Goal: Answer question/provide support

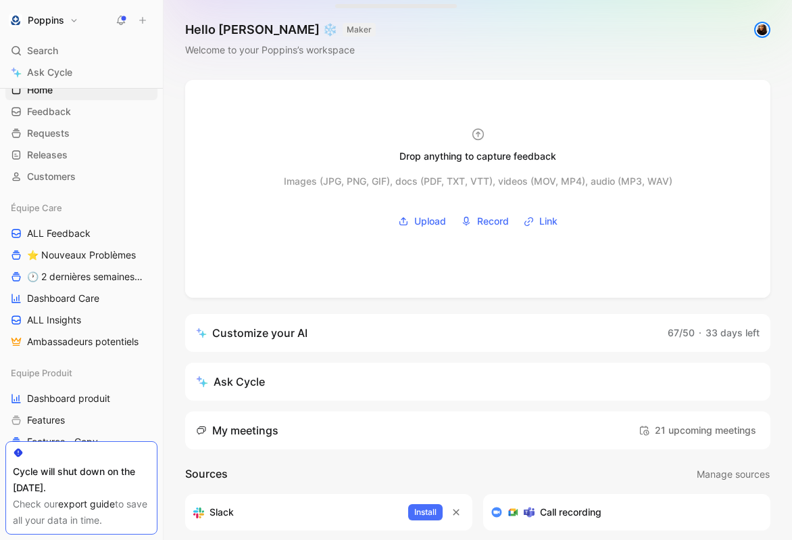
scroll to position [25, 0]
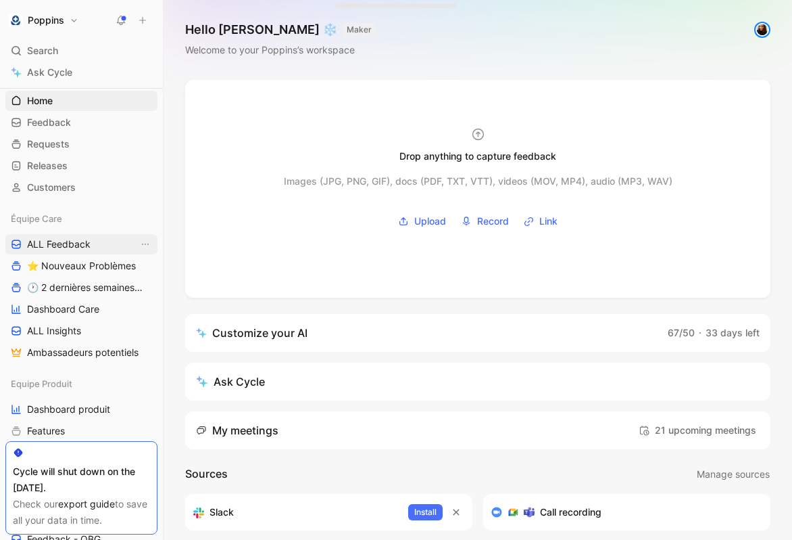
click at [99, 239] on link "ALL Feedback" at bounding box center [81, 244] width 152 height 20
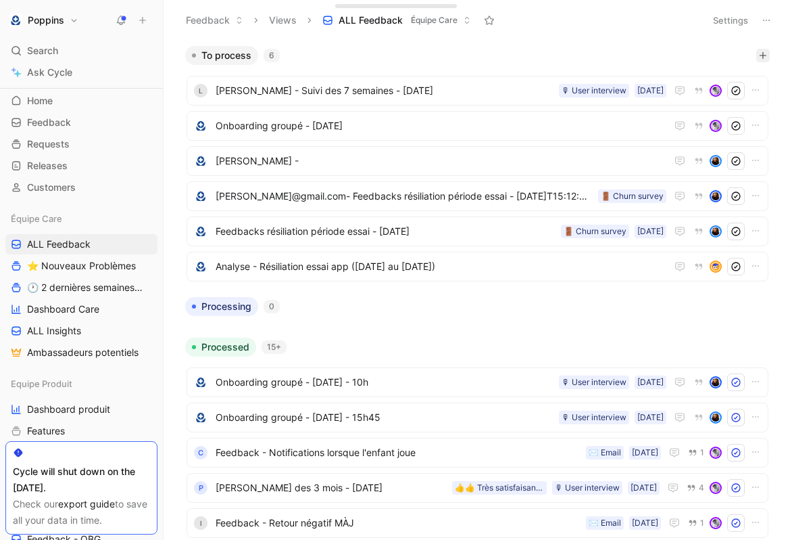
click at [763, 62] on button "button" at bounding box center [764, 56] width 14 height 14
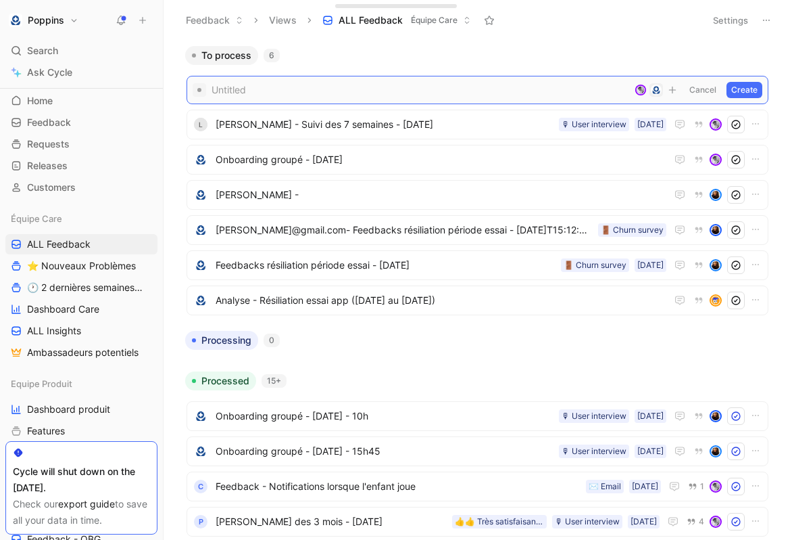
click at [416, 88] on span at bounding box center [421, 90] width 418 height 16
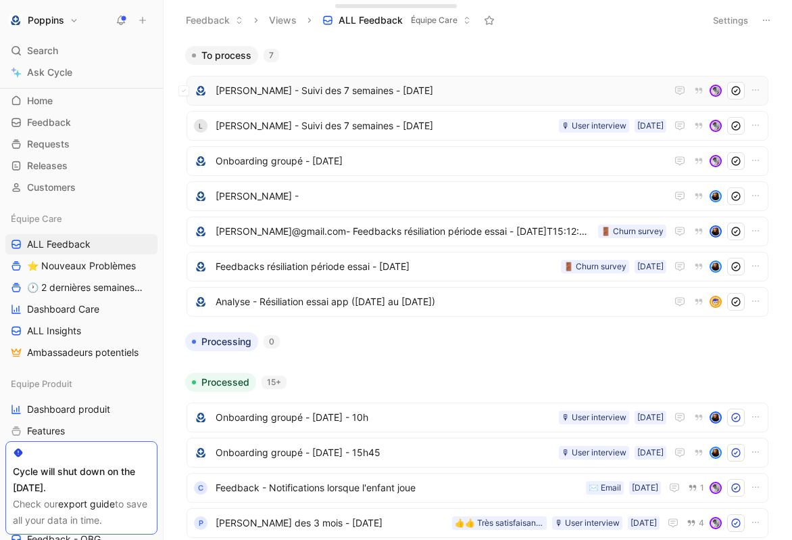
click at [404, 93] on span "[PERSON_NAME] - Suivi des 7 semaines - [DATE]" at bounding box center [441, 90] width 451 height 16
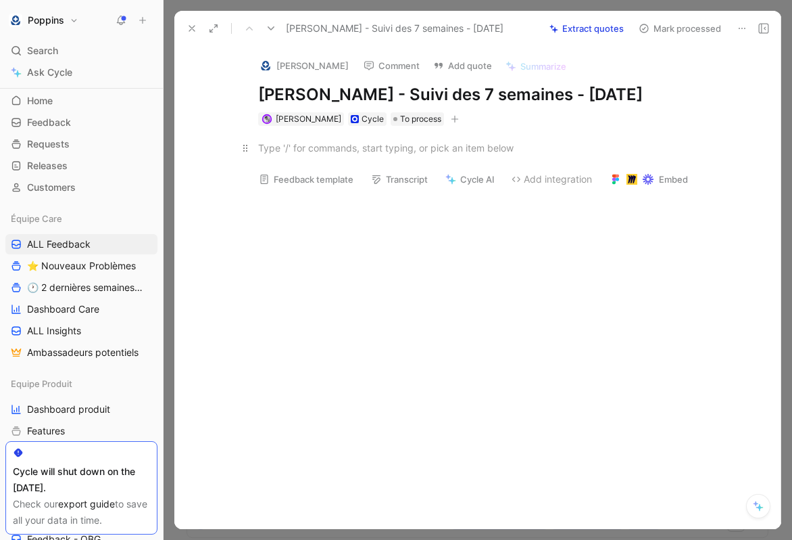
click at [353, 155] on div at bounding box center [492, 148] width 468 height 14
click at [371, 159] on p at bounding box center [492, 148] width 519 height 22
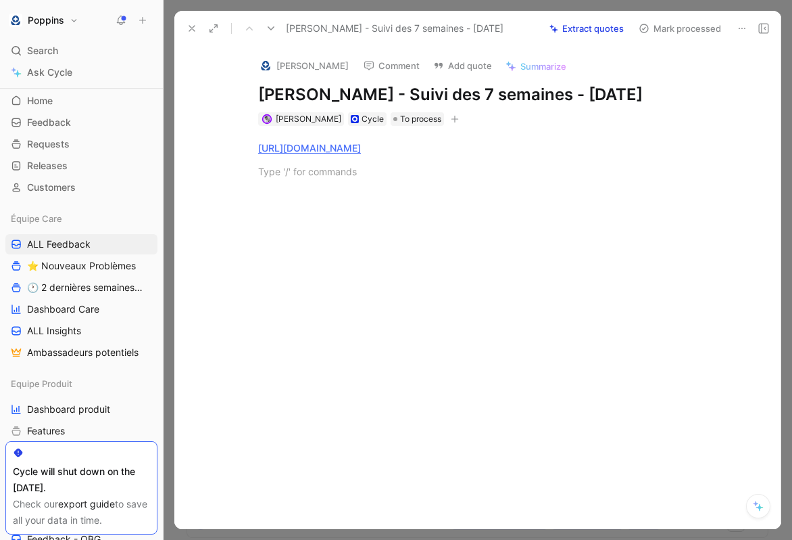
paste div
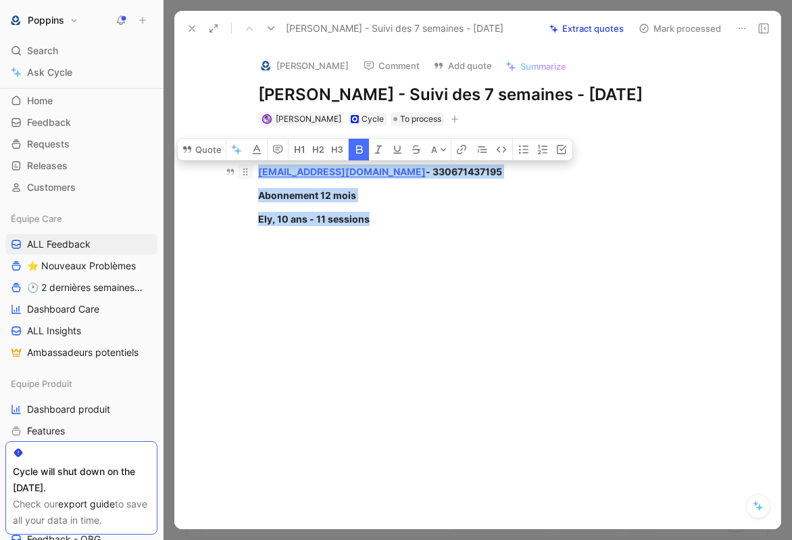
drag, startPoint x: 375, startPoint y: 243, endPoint x: 247, endPoint y: 194, distance: 136.7
click at [247, 194] on div "[URL][DOMAIN_NAME] [PERSON_NAME][EMAIL_ADDRESS][DOMAIN_NAME] - 330671437195 Abo…" at bounding box center [492, 183] width 579 height 115
click at [362, 155] on icon "button" at bounding box center [359, 149] width 11 height 11
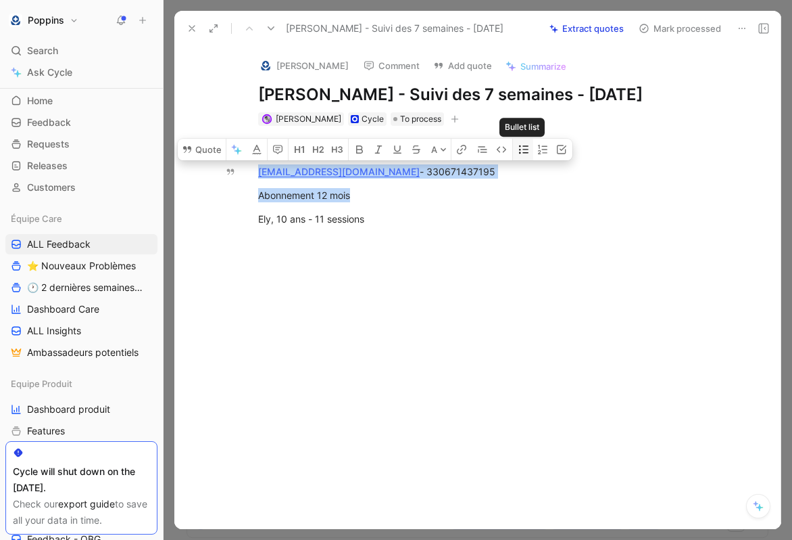
click at [524, 153] on icon "button" at bounding box center [523, 149] width 9 height 8
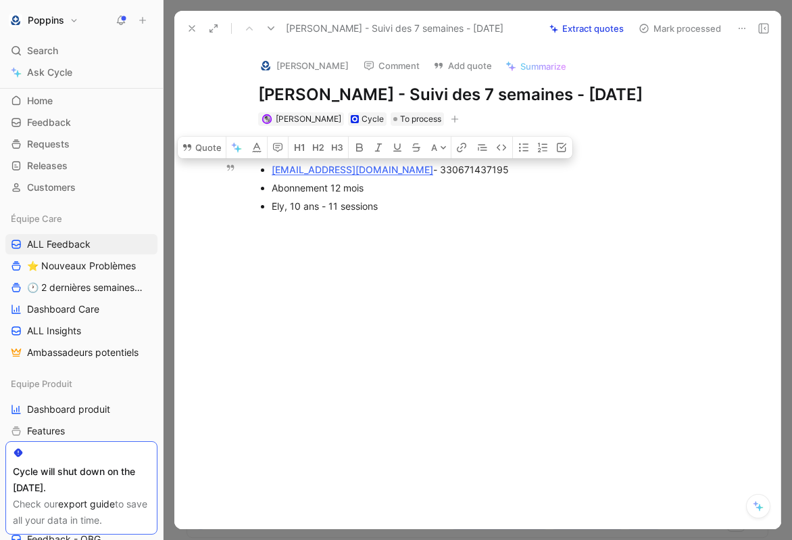
click at [475, 213] on div "Ely, 10 ans - 11 sessions" at bounding box center [499, 206] width 454 height 14
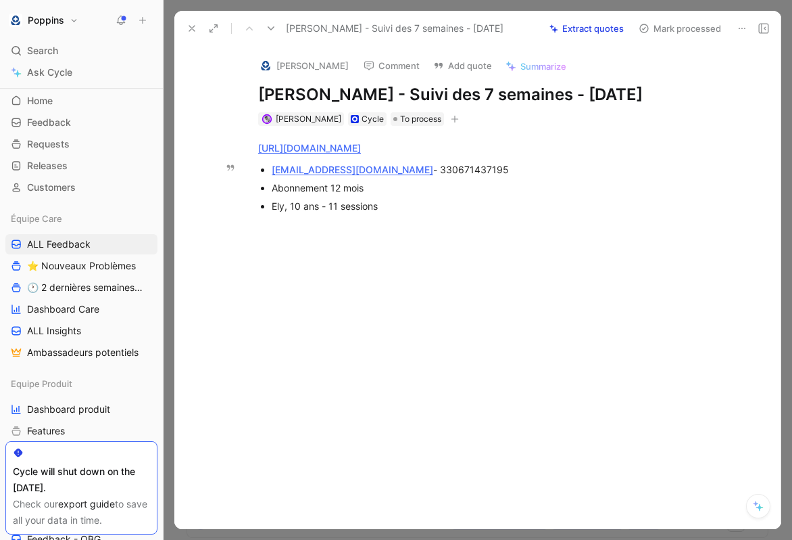
click at [461, 215] on p "Ely, 10 ans - 11 sessions" at bounding box center [499, 206] width 454 height 18
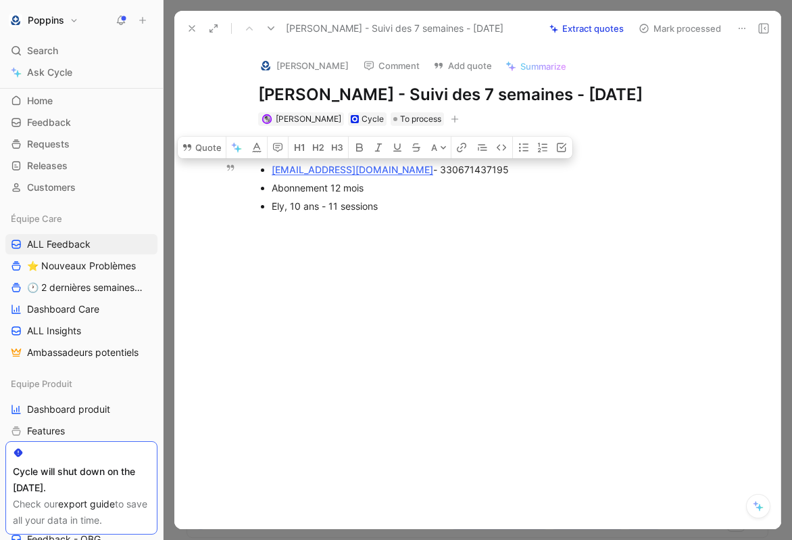
drag, startPoint x: 431, startPoint y: 227, endPoint x: 254, endPoint y: 194, distance: 180.2
click at [254, 194] on ul "[EMAIL_ADDRESS][DOMAIN_NAME] - 330671437195 Abonnement 12 mois Ely, 10 ans - 11…" at bounding box center [492, 187] width 519 height 55
click at [403, 226] on div "[URL][DOMAIN_NAME] [PERSON_NAME][EMAIL_ADDRESS][DOMAIN_NAME] - 330671437195 Abo…" at bounding box center [492, 176] width 579 height 100
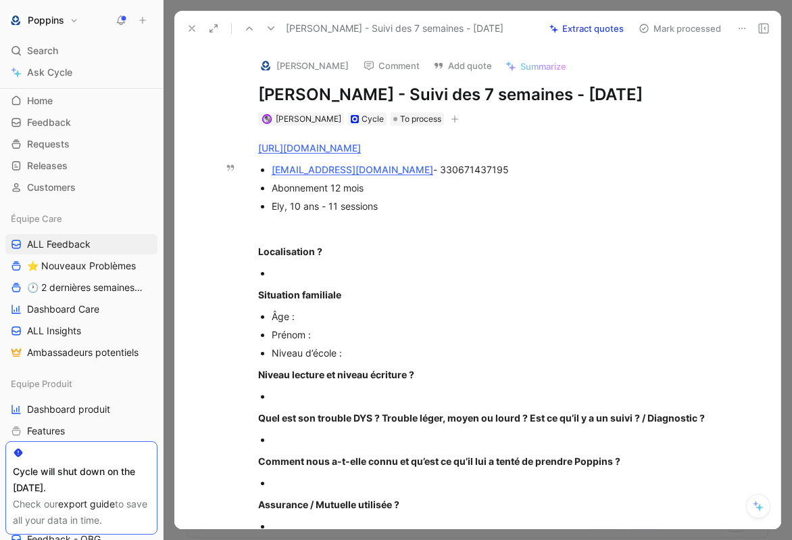
click at [408, 176] on div "[EMAIL_ADDRESS][DOMAIN_NAME] - 330671437195" at bounding box center [499, 169] width 454 height 14
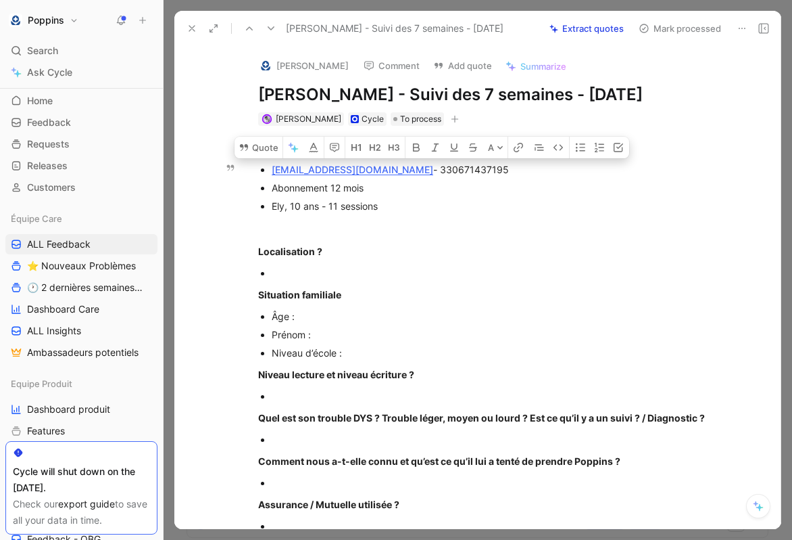
copy div "330671437195"
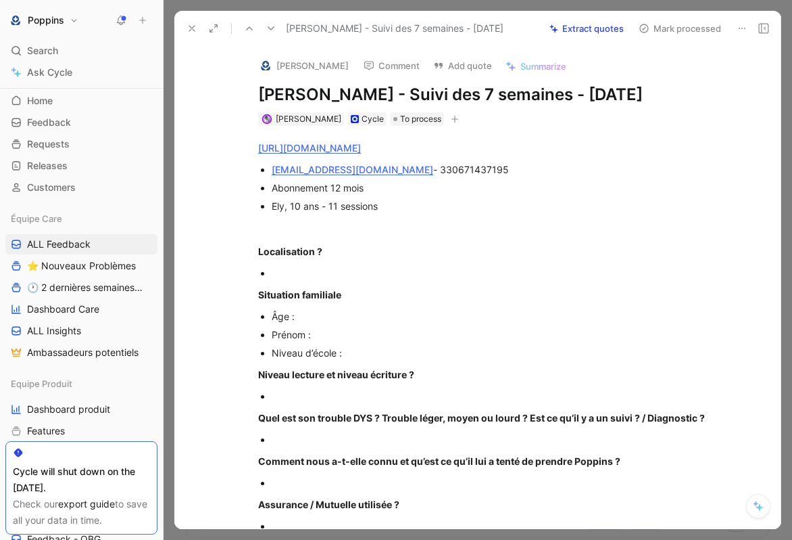
click at [196, 23] on icon at bounding box center [192, 28] width 11 height 11
